Goal: Obtain resource: Obtain resource

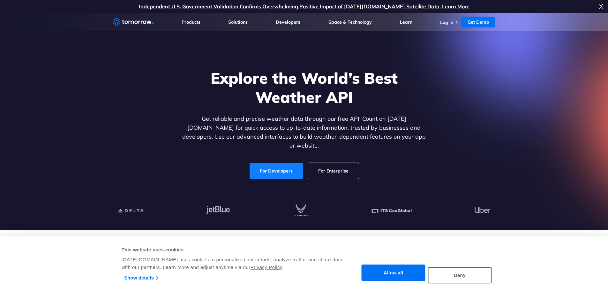
click at [275, 167] on link "For Developers" at bounding box center [276, 171] width 53 height 16
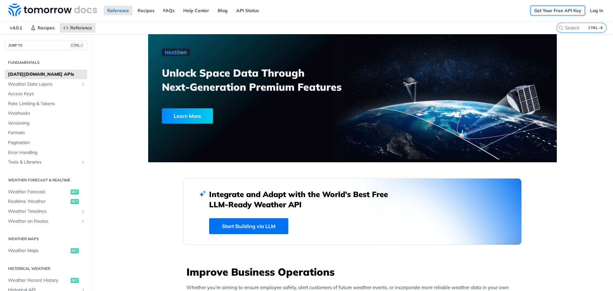
click at [556, 7] on link "Get Your Free API Key" at bounding box center [558, 11] width 54 height 10
click at [555, 12] on link "Get Your Free API Key" at bounding box center [558, 11] width 54 height 10
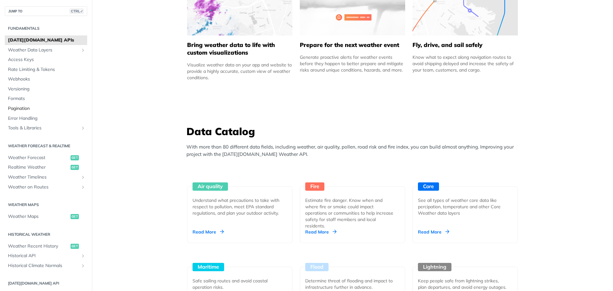
scroll to position [447, 0]
click at [35, 159] on span "Weather Forecast" at bounding box center [38, 158] width 61 height 6
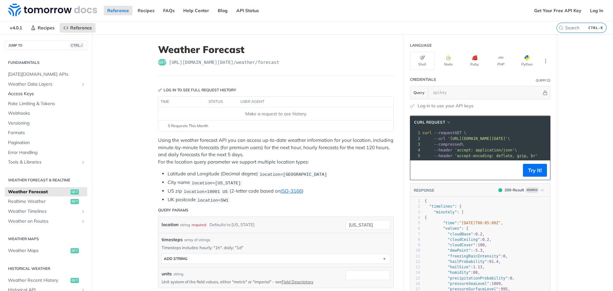
click at [30, 93] on span "Access Keys" at bounding box center [47, 94] width 78 height 6
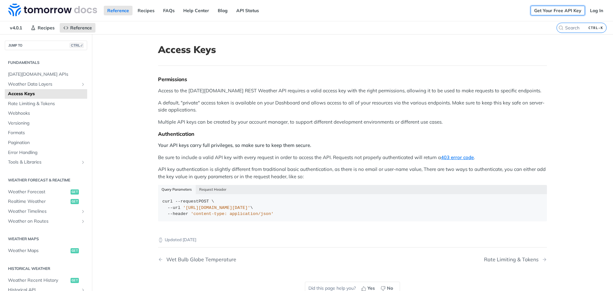
click at [558, 7] on link "Get Your Free API Key" at bounding box center [558, 11] width 54 height 10
click at [19, 74] on span "[DATE][DOMAIN_NAME] APIs" at bounding box center [47, 74] width 78 height 6
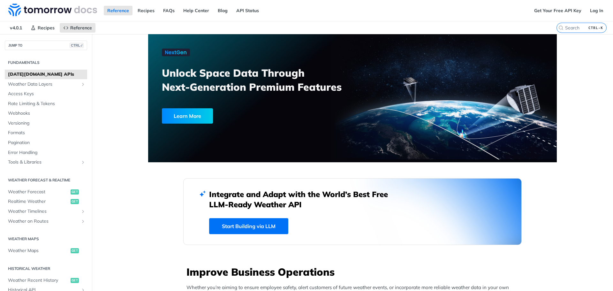
click at [243, 224] on link "Start Building via LLM" at bounding box center [248, 226] width 79 height 16
